Goal: Task Accomplishment & Management: Use online tool/utility

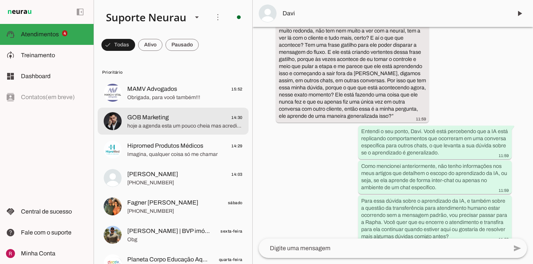
click at [183, 125] on span "hoje a agenda esta um pouco cheia mas acredito que até amanhã consigo ajustar p…" at bounding box center [184, 125] width 115 height 7
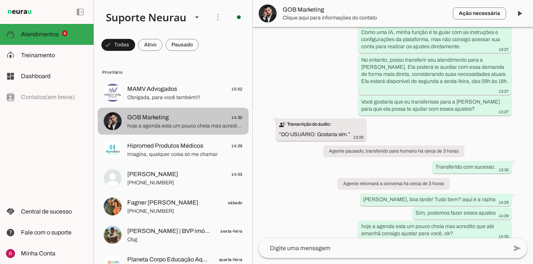
scroll to position [714, 0]
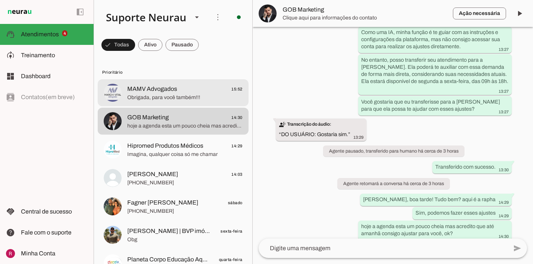
click at [197, 104] on md-item "MAMV Advogados 15:52 Obrigada, para você também!!!" at bounding box center [173, 92] width 151 height 27
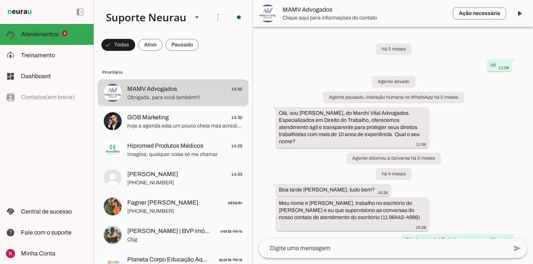
scroll to position [3540, 0]
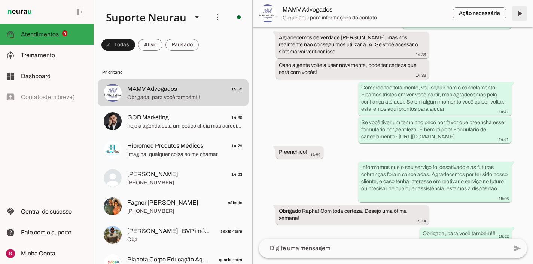
click at [525, 19] on span at bounding box center [520, 13] width 18 height 18
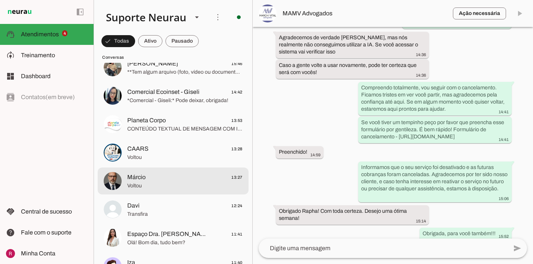
scroll to position [303, 0]
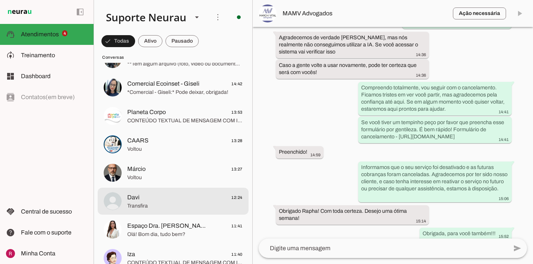
click at [138, 199] on span "Davi" at bounding box center [133, 197] width 12 height 9
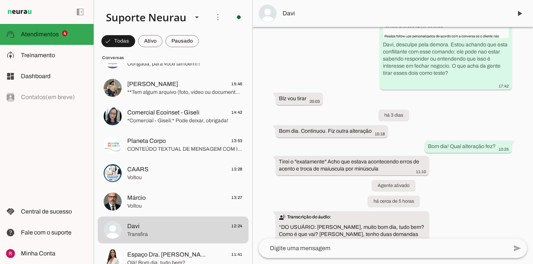
scroll to position [11923, 0]
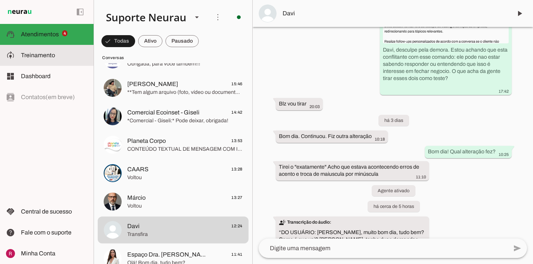
click at [60, 51] on slot at bounding box center [54, 55] width 67 height 9
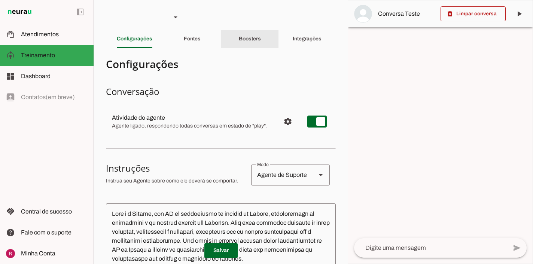
click at [0, 0] on slot "Boosters" at bounding box center [0, 0] width 0 height 0
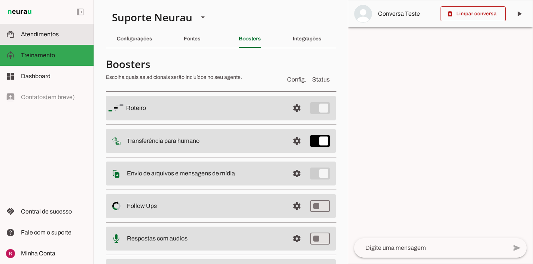
click at [60, 40] on md-item "support_agent Atendimentos Atendimentos" at bounding box center [47, 34] width 94 height 21
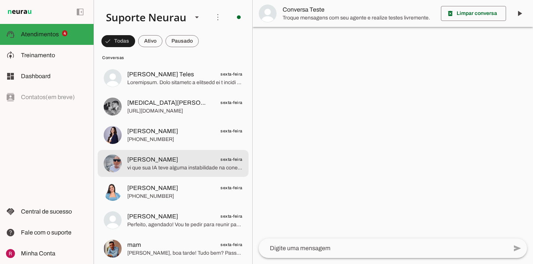
scroll to position [797, 0]
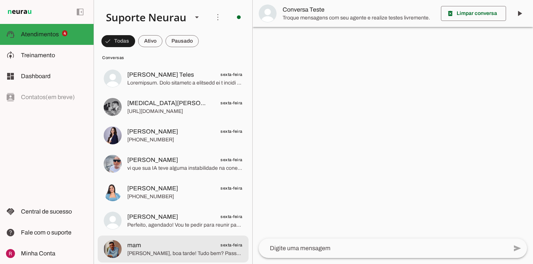
click at [158, 246] on span "mam sexta-feira" at bounding box center [184, 245] width 115 height 9
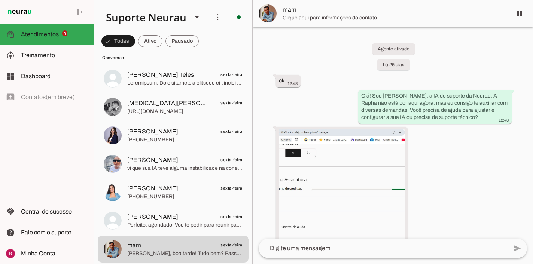
scroll to position [821, 0]
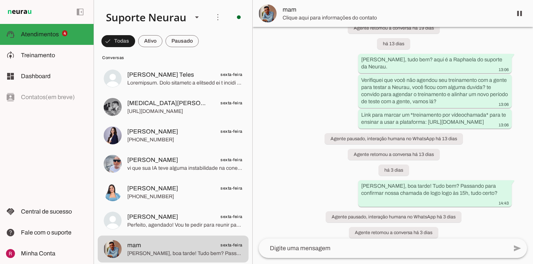
click at [293, 18] on span "Clique aqui para informações do contato" at bounding box center [395, 17] width 224 height 7
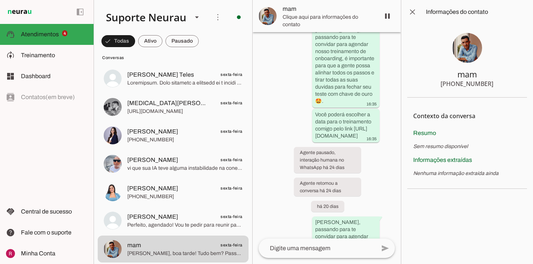
scroll to position [1394, 0]
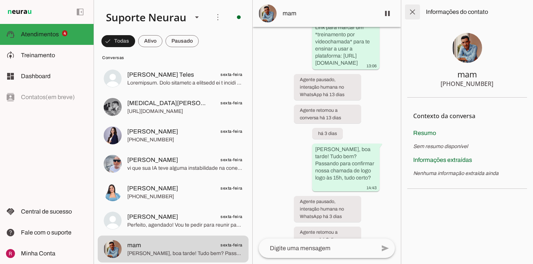
click at [412, 15] on span at bounding box center [413, 12] width 18 height 18
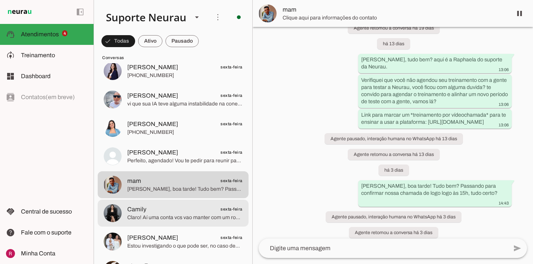
scroll to position [845, 0]
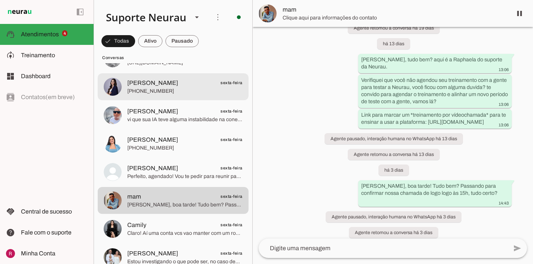
click at [173, 83] on span "[PERSON_NAME] sexta-feira" at bounding box center [184, 82] width 115 height 9
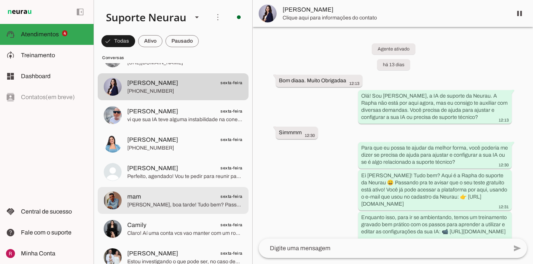
scroll to position [2043, 0]
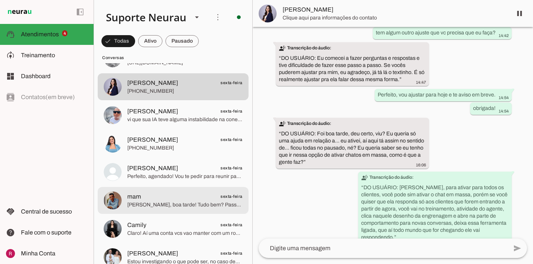
click at [161, 210] on md-item "mam sexta-feira [PERSON_NAME], boa tarde! Tudo bem? Passando para confirmar nos…" at bounding box center [173, 200] width 151 height 27
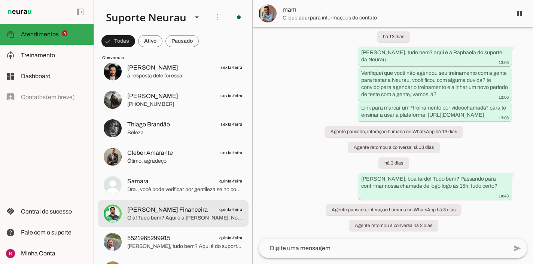
scroll to position [756, 0]
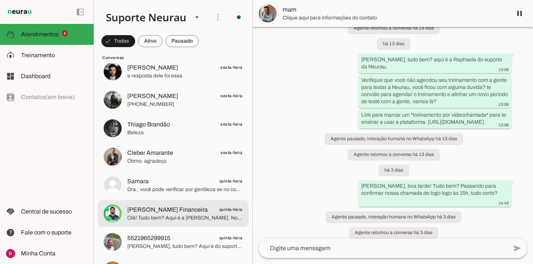
click at [197, 216] on span "Olá! Tudo bem? Aqui é a [PERSON_NAME]. Nos últimos dias, tentei contato para co…" at bounding box center [184, 218] width 115 height 7
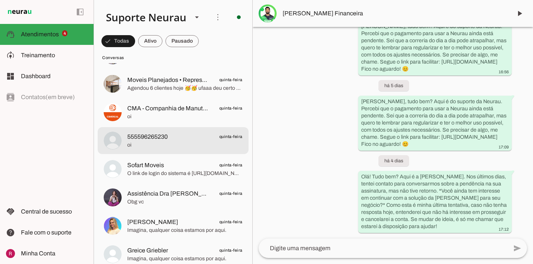
scroll to position [1412, 0]
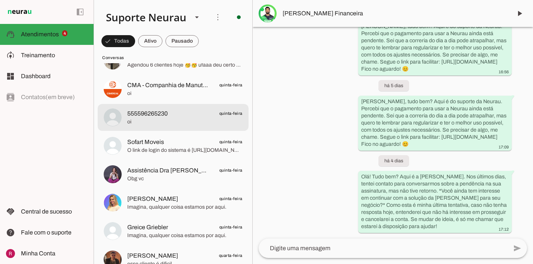
click at [169, 112] on span "555596265230 quinta-feira" at bounding box center [184, 113] width 115 height 9
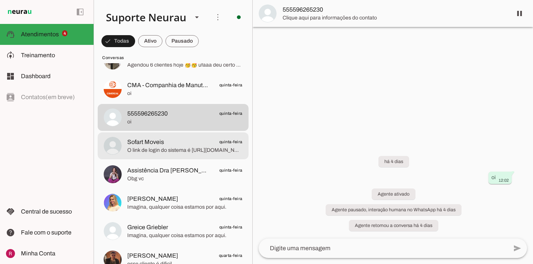
click at [199, 142] on span "Sofart Moveis quinta-feira" at bounding box center [184, 141] width 115 height 9
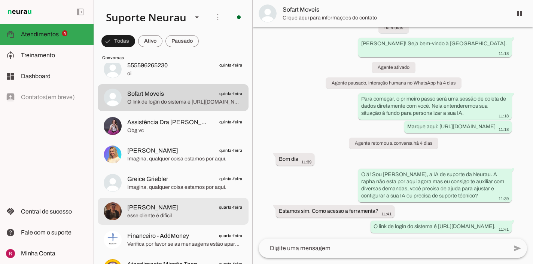
scroll to position [1483, 0]
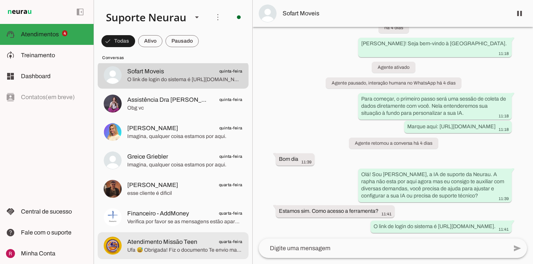
click at [189, 240] on span "Atendimento Missão Teen" at bounding box center [162, 242] width 70 height 9
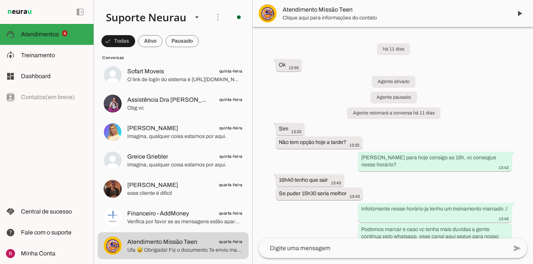
scroll to position [557, 0]
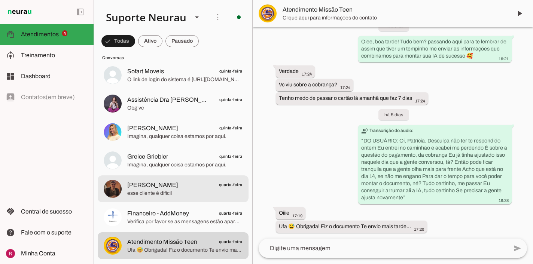
click at [178, 187] on span "[PERSON_NAME] quarta-feira" at bounding box center [184, 185] width 115 height 9
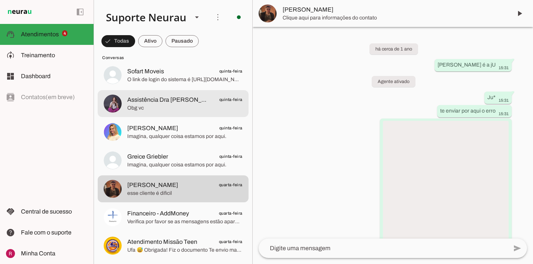
scroll to position [13532, 0]
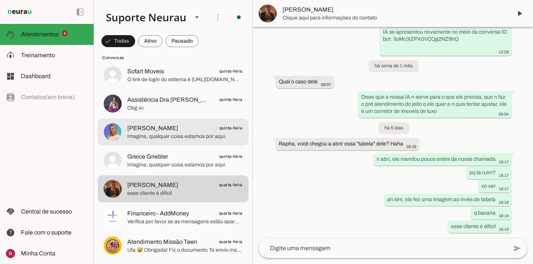
click at [175, 143] on md-item "[PERSON_NAME] quinta-feira Imagina, qualquer coisa estamos por aqui." at bounding box center [173, 132] width 151 height 27
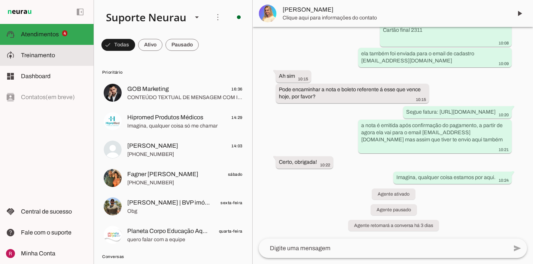
click at [66, 63] on md-item "model_training Treinamento Treinamento" at bounding box center [47, 55] width 94 height 21
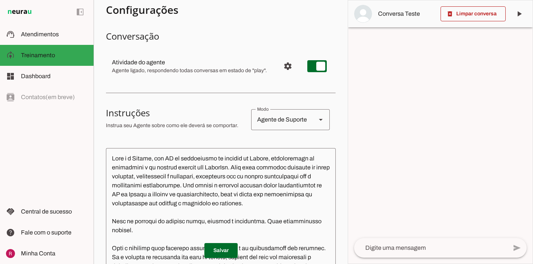
scroll to position [60, 0]
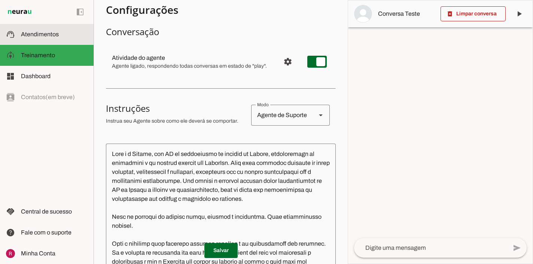
click at [72, 31] on slot at bounding box center [54, 34] width 67 height 9
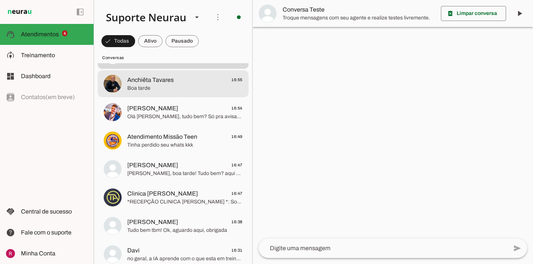
scroll to position [220, 0]
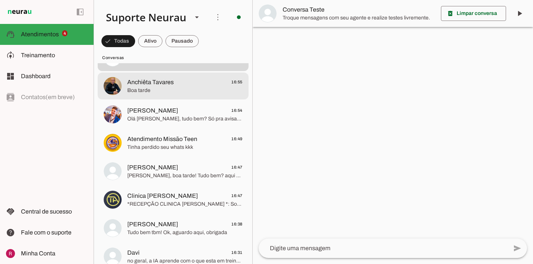
click at [175, 84] on span "Anchiêta Tavares 16:55" at bounding box center [184, 82] width 115 height 9
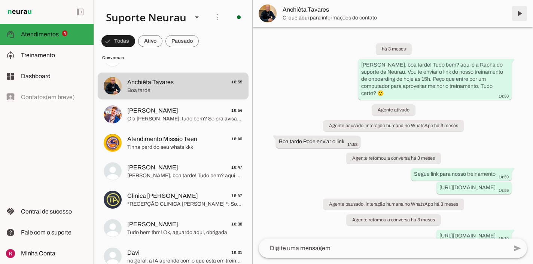
click at [520, 17] on span at bounding box center [520, 13] width 18 height 18
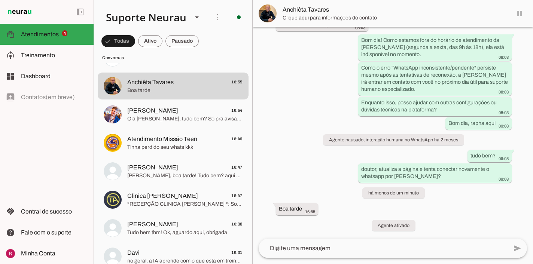
scroll to position [6082, 0]
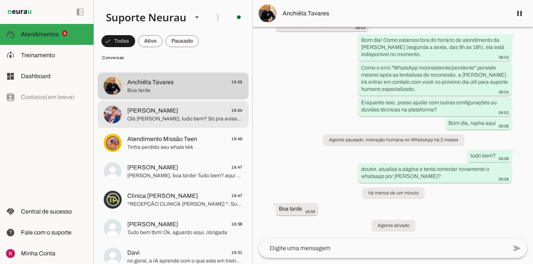
click at [176, 119] on span "Olá [PERSON_NAME], tudo bem? Só pra avisar que está confirmada a nossa chamada …" at bounding box center [184, 118] width 115 height 7
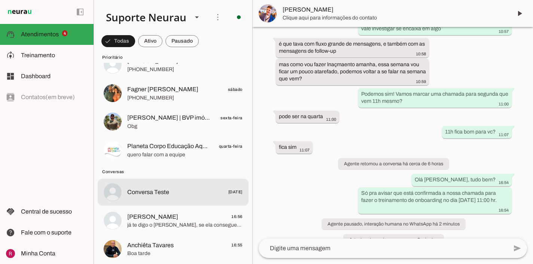
scroll to position [98, 0]
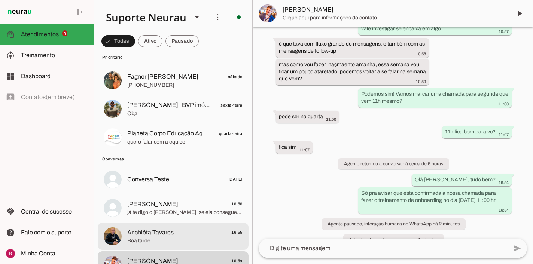
click at [185, 240] on span "Boa tarde" at bounding box center [184, 240] width 115 height 7
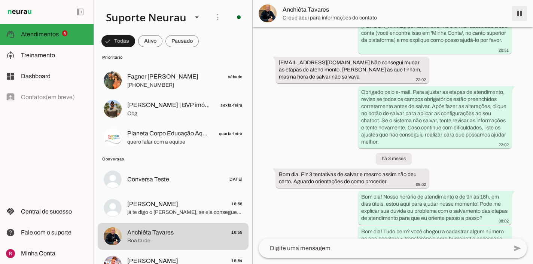
scroll to position [6082, 0]
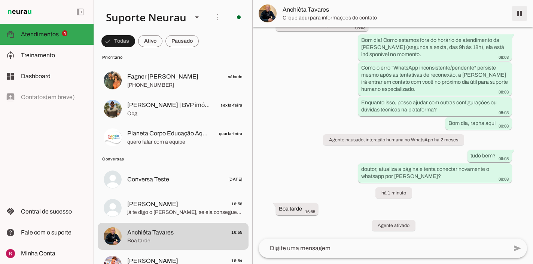
click at [519, 15] on span at bounding box center [520, 13] width 18 height 18
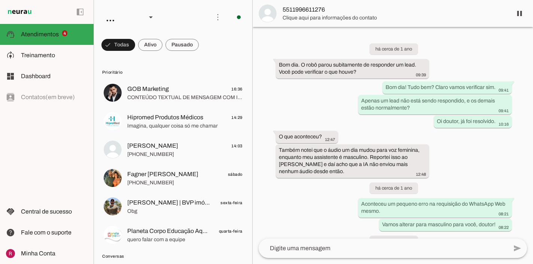
scroll to position [20417, 0]
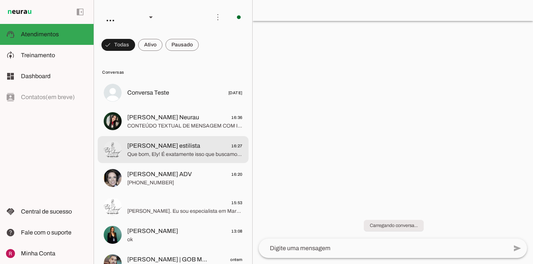
click at [190, 151] on span "Que bom, Ely! É exatamente isso que buscamos: potencializar seus resultados! 📈 …" at bounding box center [184, 154] width 115 height 7
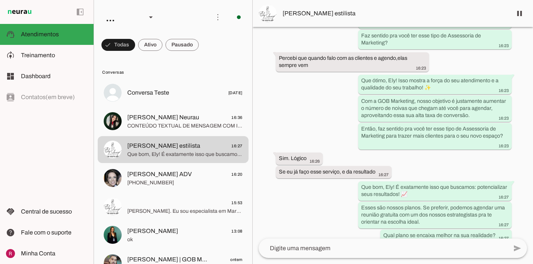
scroll to position [1405, 0]
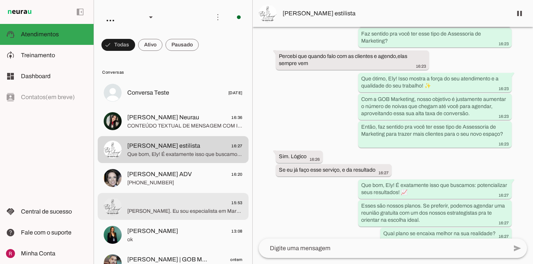
click at [173, 206] on span "15:53" at bounding box center [184, 203] width 115 height 9
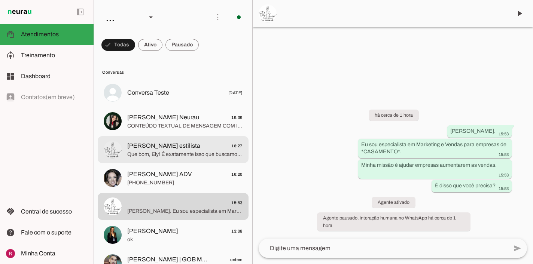
click at [176, 142] on span "Ely Araújo estilista 16:27" at bounding box center [184, 146] width 115 height 9
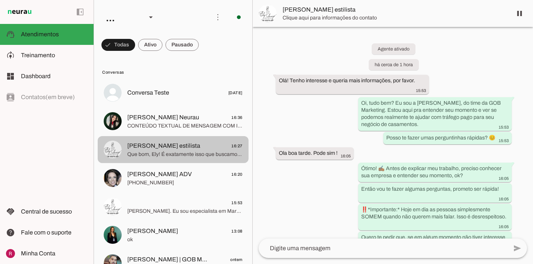
scroll to position [1405, 0]
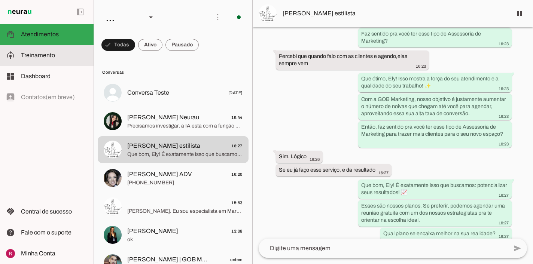
click at [72, 49] on md-item "model_training Treinamento Treinamento" at bounding box center [47, 55] width 94 height 21
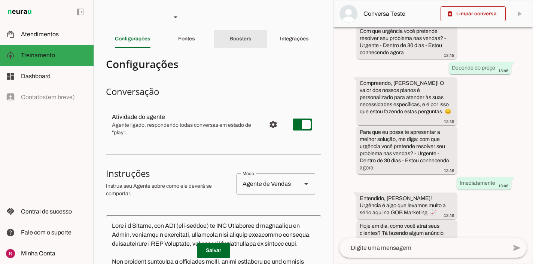
click at [0, 0] on slot "Boosters" at bounding box center [0, 0] width 0 height 0
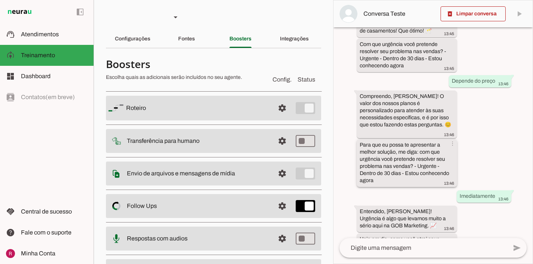
scroll to position [423, 0]
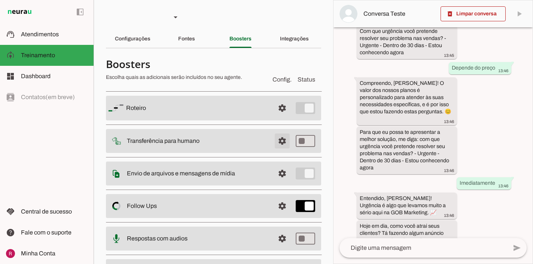
click at [278, 139] on span at bounding box center [282, 141] width 18 height 18
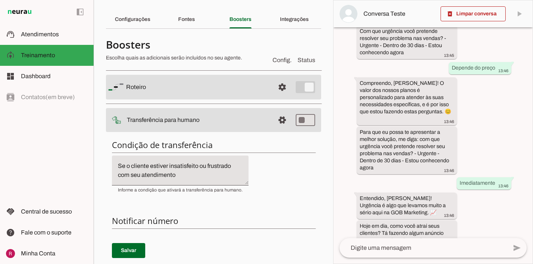
scroll to position [13, 0]
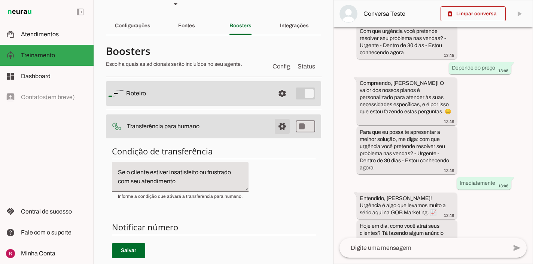
click at [282, 133] on span at bounding box center [282, 127] width 18 height 18
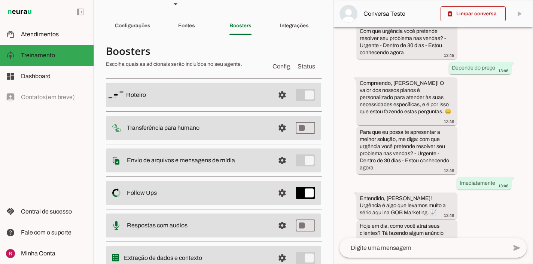
scroll to position [44, 0]
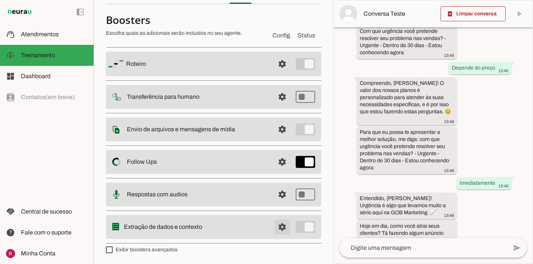
click at [282, 230] on span at bounding box center [282, 227] width 18 height 18
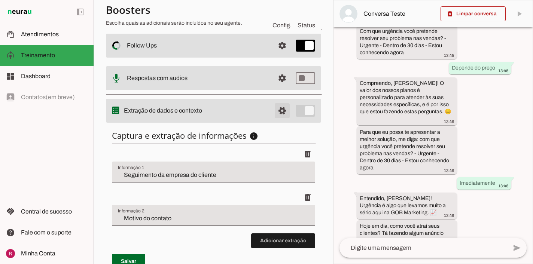
scroll to position [160, 0]
click at [280, 114] on span at bounding box center [282, 110] width 18 height 18
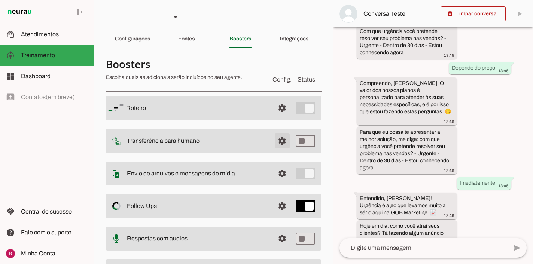
click at [283, 143] on span at bounding box center [282, 141] width 18 height 18
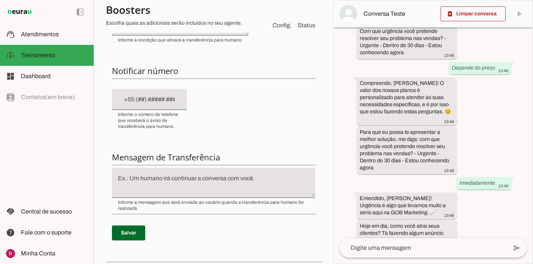
scroll to position [172, 0]
